Goal: Navigation & Orientation: Find specific page/section

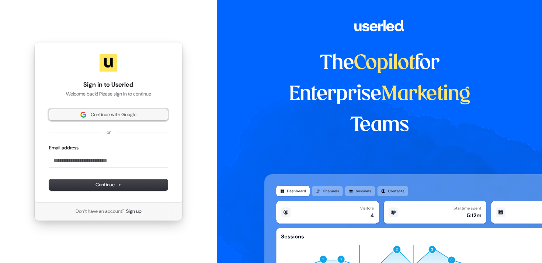
click at [123, 116] on span "Continue with Google" at bounding box center [114, 114] width 46 height 7
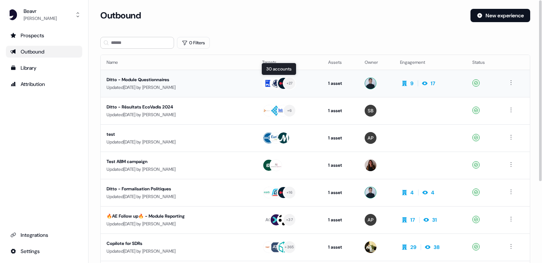
click at [312, 85] on div "+ 27" at bounding box center [289, 83] width 54 height 13
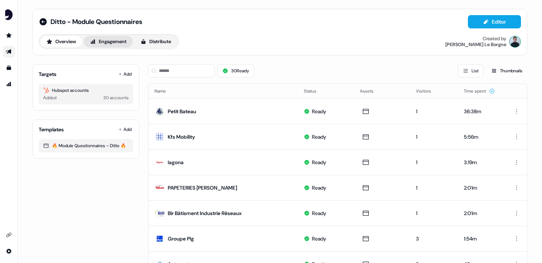
click at [125, 46] on button "Engagement" at bounding box center [108, 42] width 49 height 12
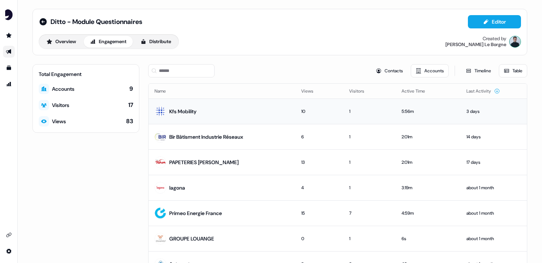
click at [191, 118] on td "Kfs Mobility" at bounding box center [222, 110] width 147 height 25
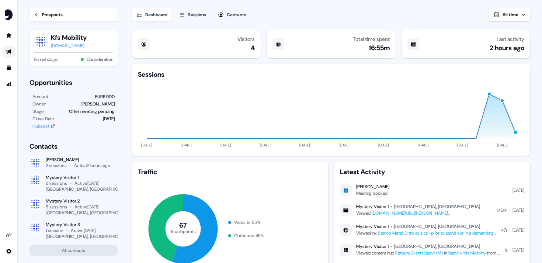
click at [11, 54] on icon "Go to outbound experience" at bounding box center [9, 52] width 6 height 6
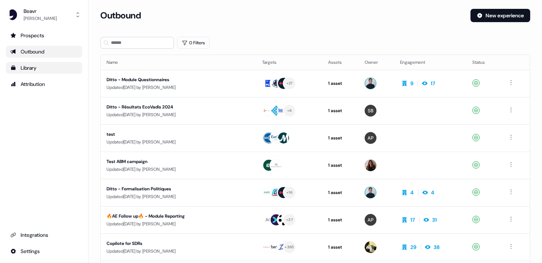
click at [22, 67] on div "Library" at bounding box center [43, 67] width 67 height 7
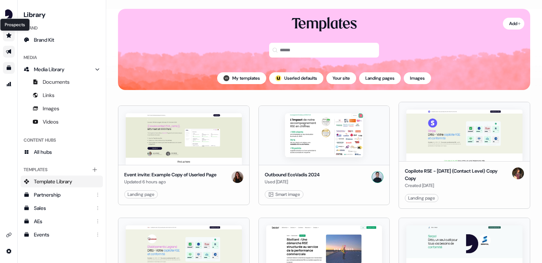
click at [10, 37] on icon "Go to prospects" at bounding box center [8, 35] width 5 height 5
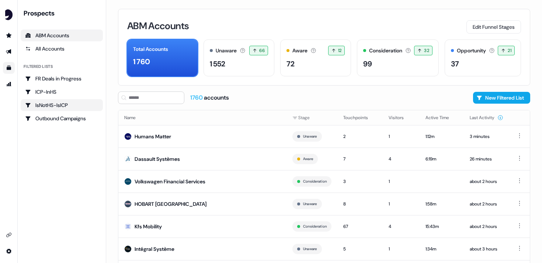
click at [70, 108] on div "IsNotHS-IsICP" at bounding box center [61, 104] width 73 height 7
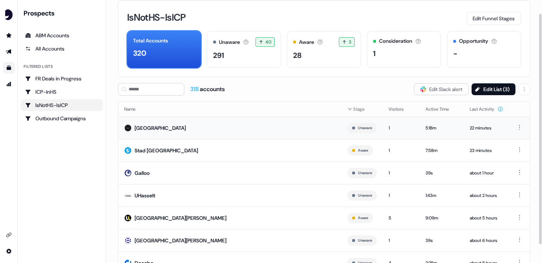
scroll to position [23, 0]
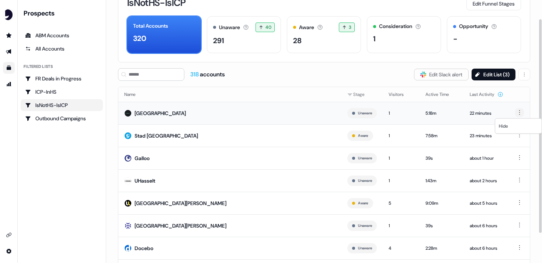
click at [519, 115] on html "For the best experience switch devices to a bigger screen. Go to [DOMAIN_NAME] …" at bounding box center [271, 131] width 542 height 263
click at [397, 107] on html "For the best experience switch devices to a bigger screen. Go to [DOMAIN_NAME] …" at bounding box center [271, 131] width 542 height 263
click at [240, 120] on td "[GEOGRAPHIC_DATA]" at bounding box center [229, 113] width 223 height 22
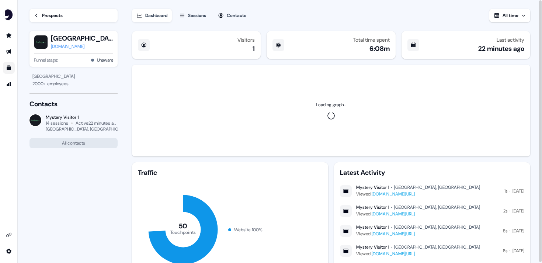
scroll to position [7, 0]
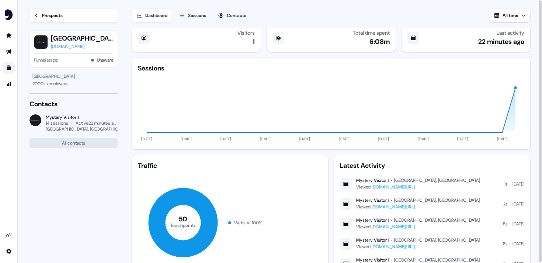
click at [240, 18] on div "Contacts" at bounding box center [237, 15] width 20 height 7
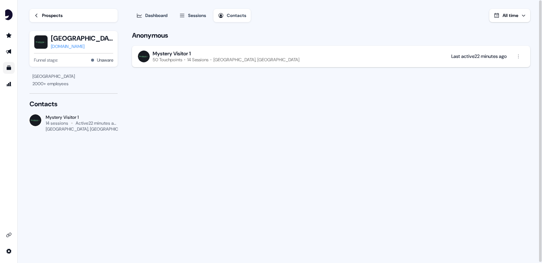
click at [163, 13] on div "Dashboard" at bounding box center [156, 15] width 22 height 7
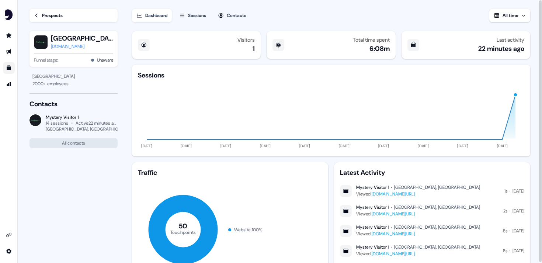
click at [70, 47] on div "[DOMAIN_NAME]" at bounding box center [82, 46] width 62 height 7
click at [60, 16] on div "Prospects" at bounding box center [52, 15] width 21 height 7
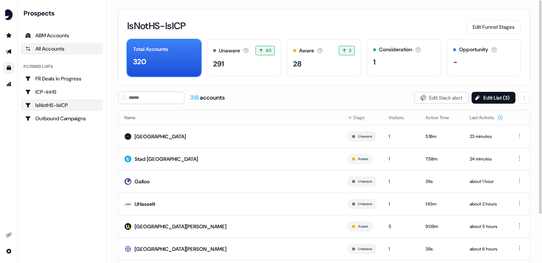
click at [75, 52] on div "All Accounts" at bounding box center [61, 48] width 73 height 7
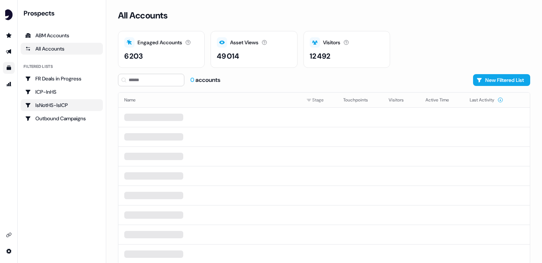
click at [59, 103] on div "IsNotHS-IsICP" at bounding box center [61, 104] width 73 height 7
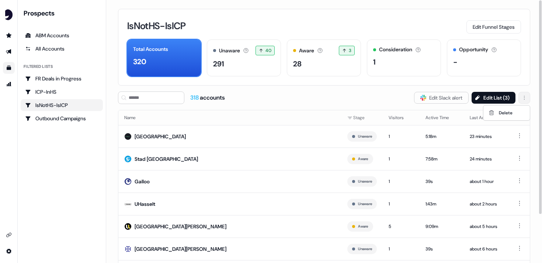
click at [526, 97] on html "For the best experience switch devices to a bigger screen. Go to [DOMAIN_NAME] …" at bounding box center [271, 131] width 542 height 263
click at [478, 90] on div "IsNotHS-IsICP Edit Funnel Stages Total Accounts 320 Unaware The default stage a…" at bounding box center [324, 131] width 436 height 263
click at [480, 94] on button "Edit List ( 3 )" at bounding box center [494, 98] width 44 height 12
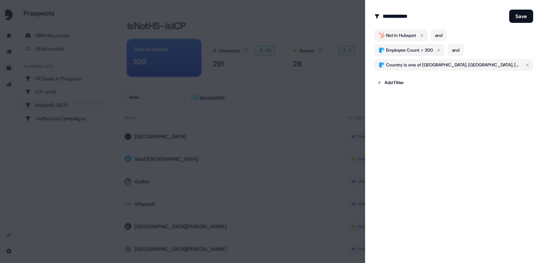
click at [220, 52] on div at bounding box center [271, 131] width 542 height 263
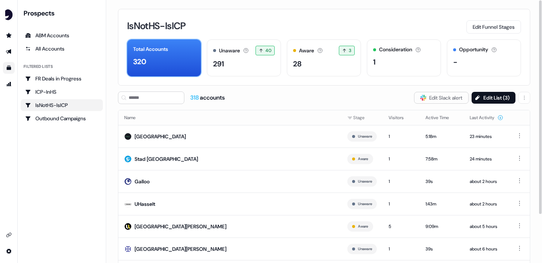
click at [157, 69] on div "Total Accounts 320" at bounding box center [164, 57] width 74 height 37
click at [257, 68] on div "291" at bounding box center [244, 63] width 62 height 11
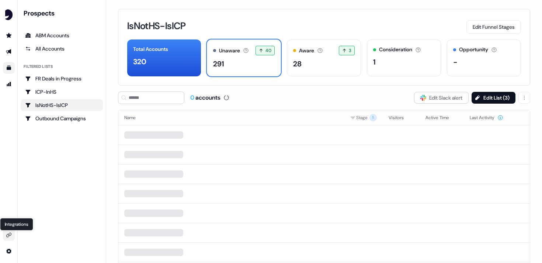
click at [8, 236] on icon "Go to integrations" at bounding box center [8, 235] width 5 height 4
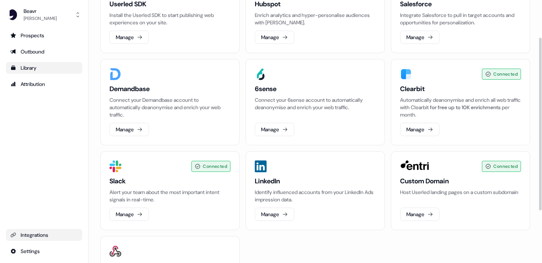
scroll to position [137, 0]
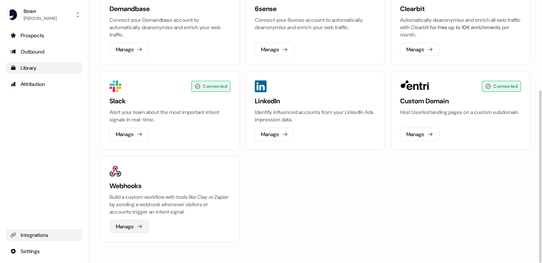
click at [135, 222] on button "Manage" at bounding box center [129, 226] width 39 height 13
